Goal: Obtain resource: Obtain resource

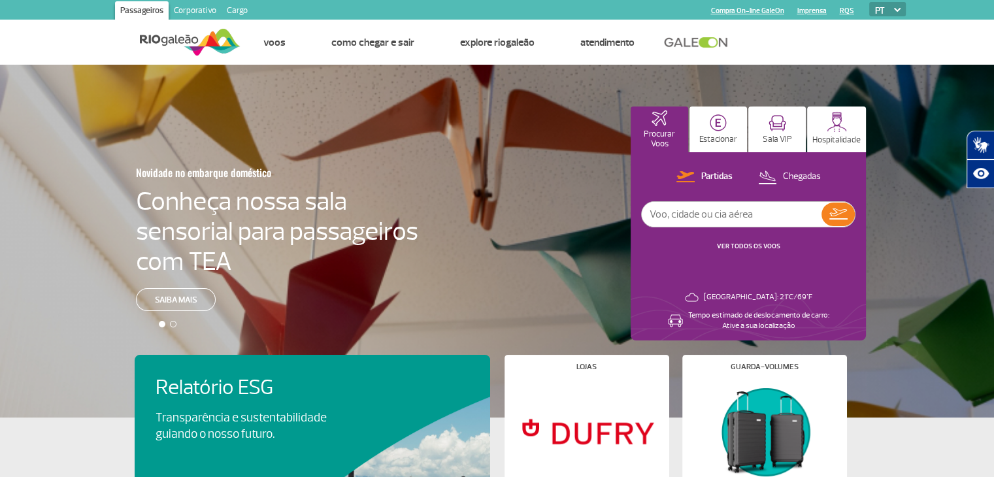
click at [197, 6] on link "Corporativo" at bounding box center [195, 11] width 53 height 21
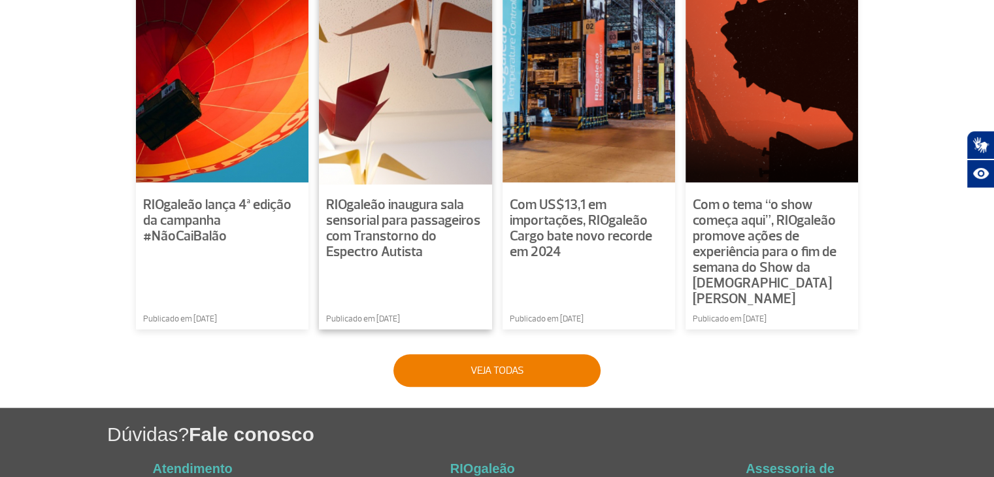
scroll to position [1042, 0]
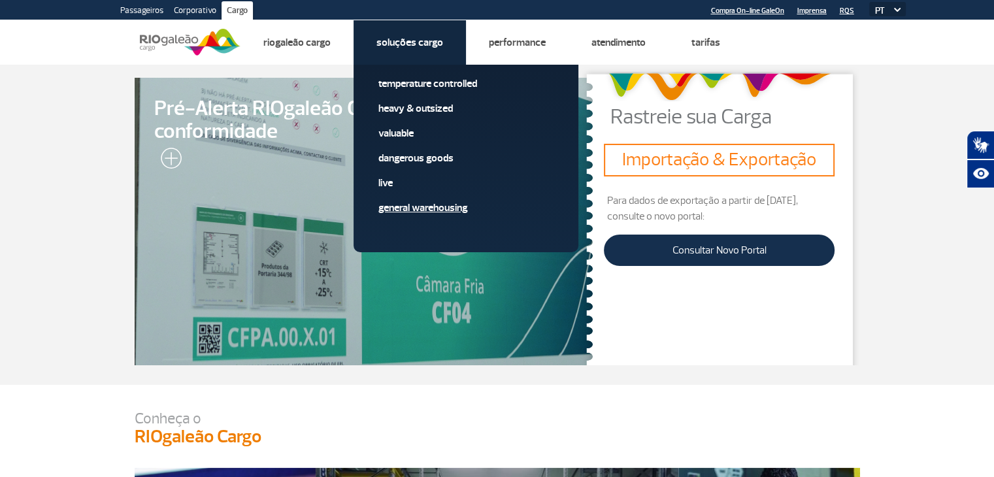
click at [423, 206] on link "General Warehousing" at bounding box center [465, 208] width 175 height 14
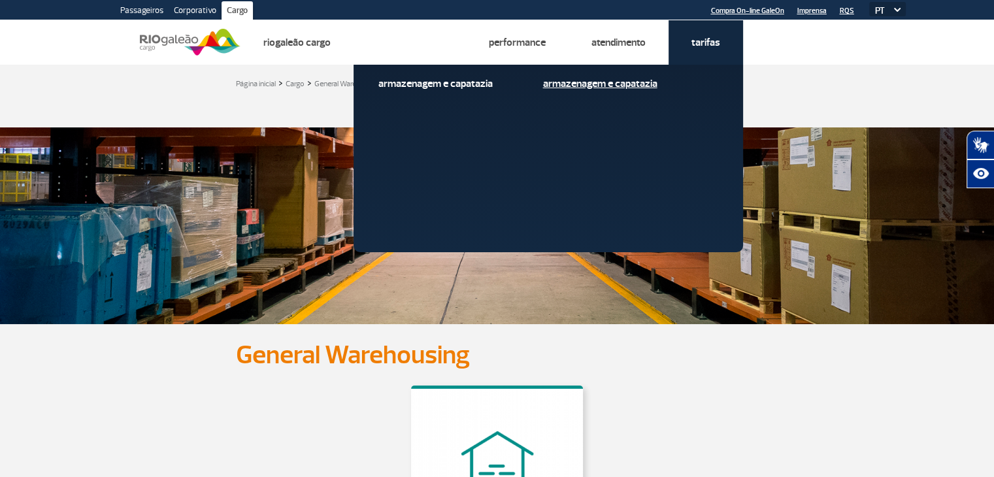
click at [630, 82] on link "Armazenagem e Capatazia" at bounding box center [630, 83] width 175 height 14
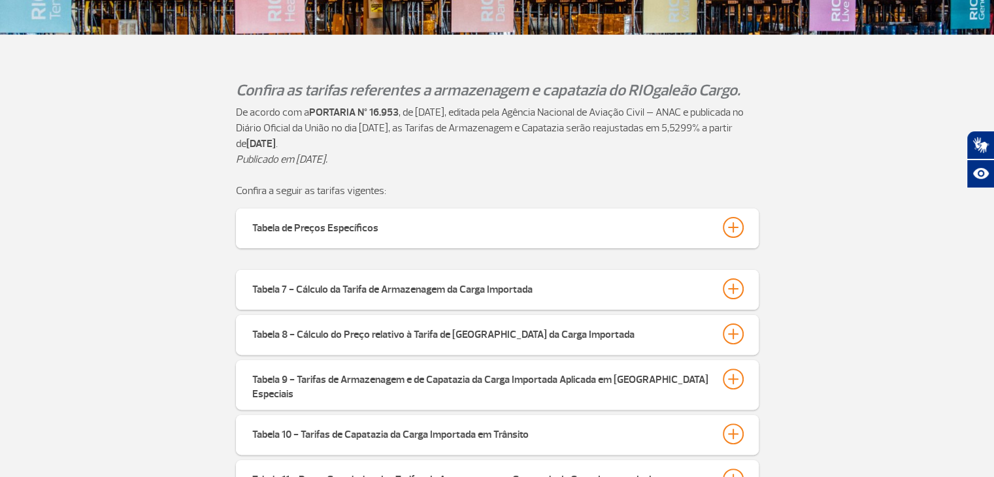
scroll to position [327, 0]
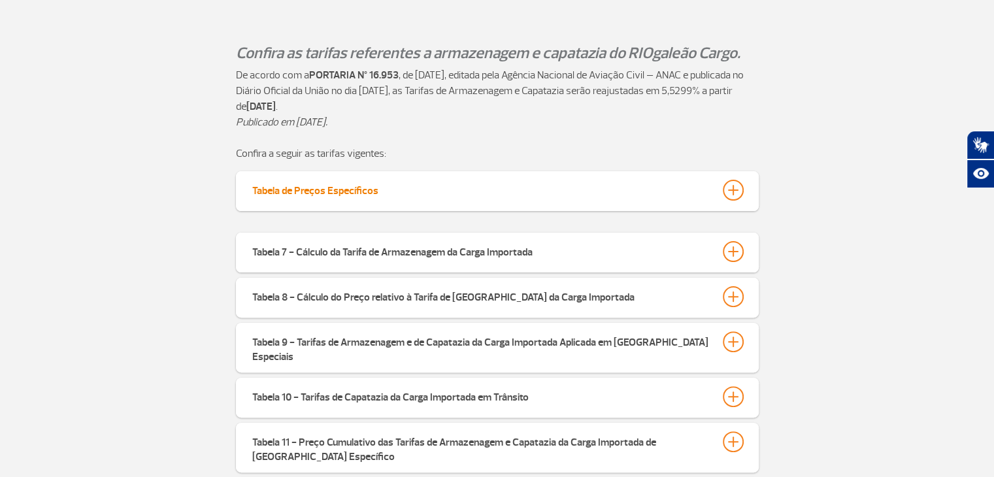
click at [509, 191] on button "Tabela de Preços Específicos" at bounding box center [497, 190] width 491 height 22
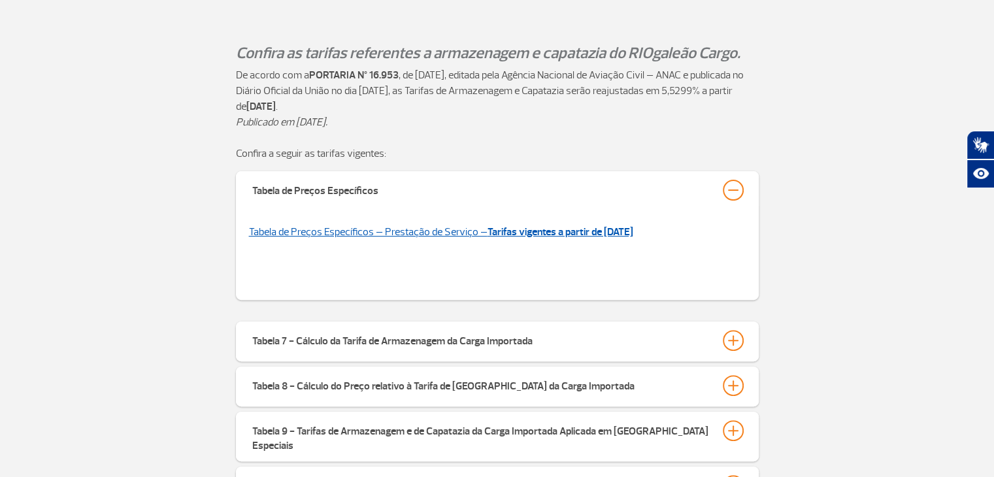
click at [452, 229] on link "Tabela de Preços Específicos – Prestação de Serviço – Tarifas vigentes a partir…" at bounding box center [441, 231] width 384 height 13
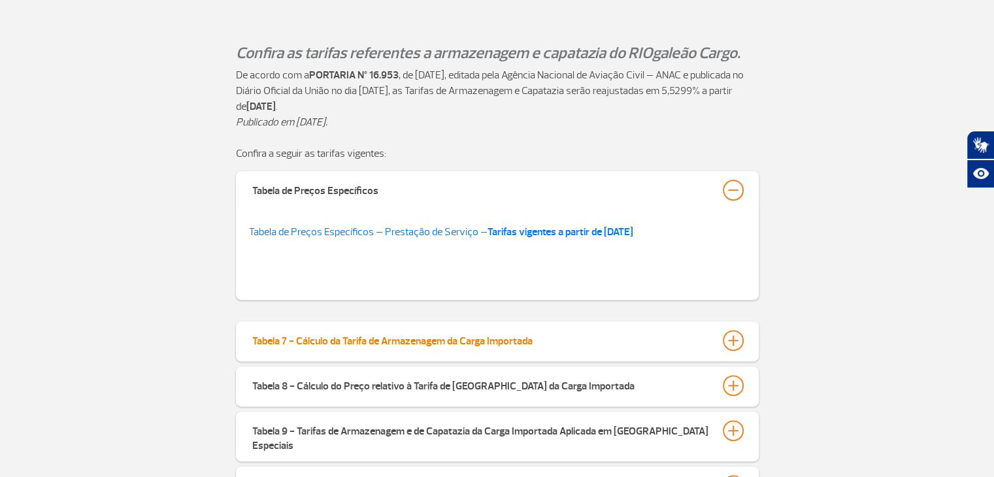
click at [737, 333] on div at bounding box center [733, 340] width 21 height 21
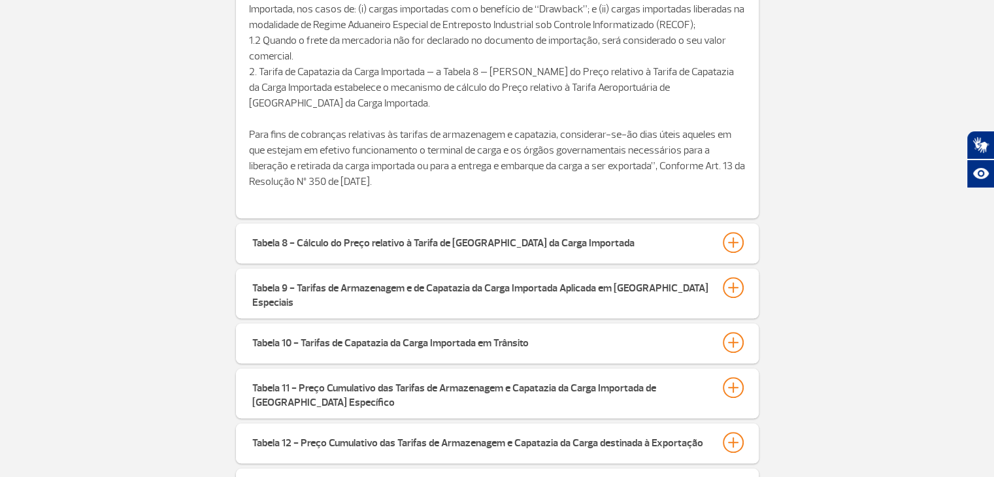
scroll to position [1046, 0]
click at [732, 236] on div at bounding box center [733, 241] width 21 height 21
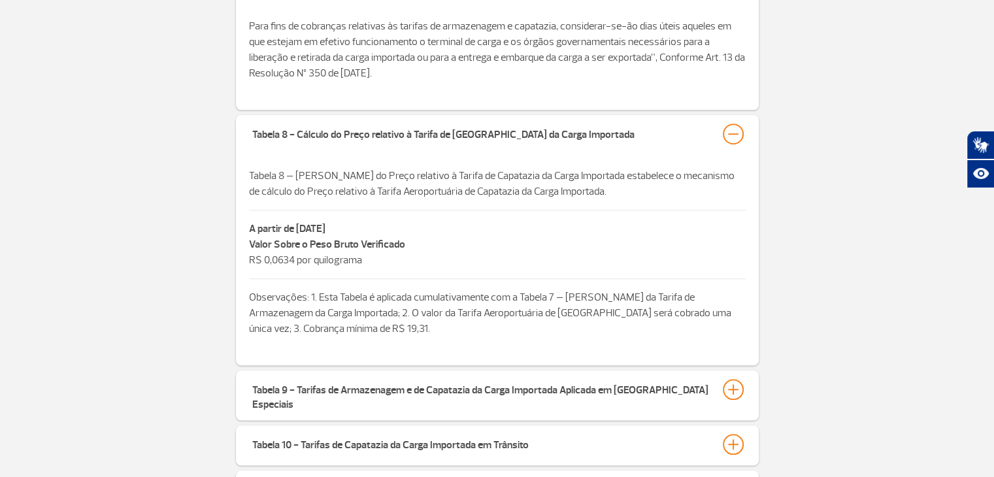
scroll to position [1176, 0]
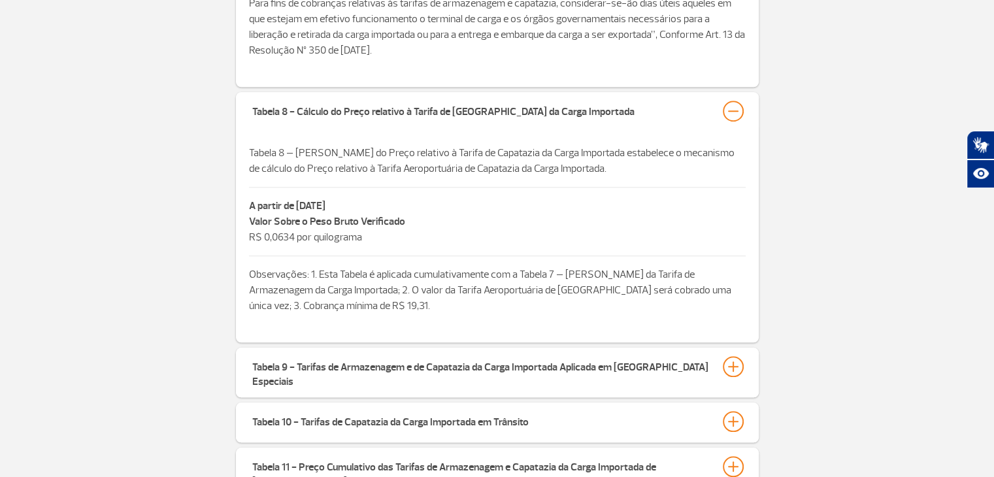
click at [820, 147] on div "Tabela 7 - Cálculo da Tarifa de Armazenagem da Carga Importada A partir de 01 d…" at bounding box center [497, 32] width 994 height 1121
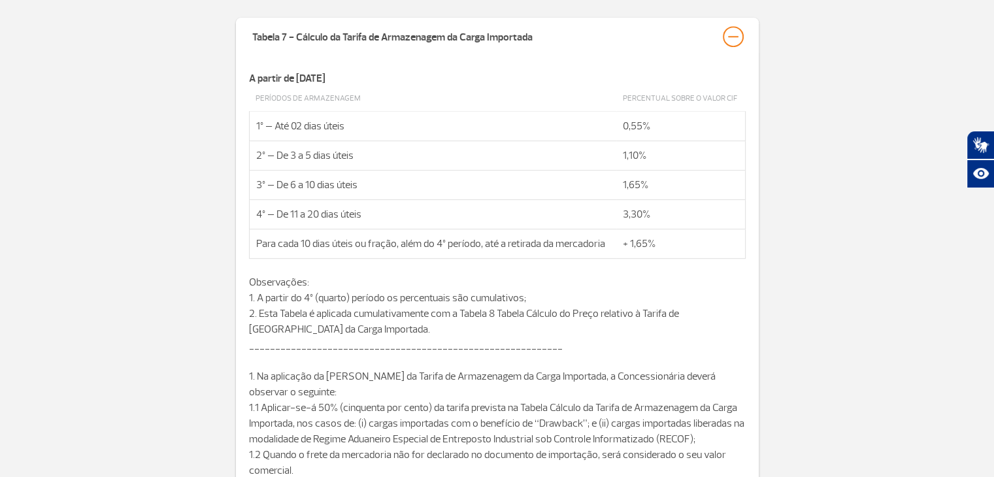
scroll to position [653, 0]
